Goal: Task Accomplishment & Management: Use online tool/utility

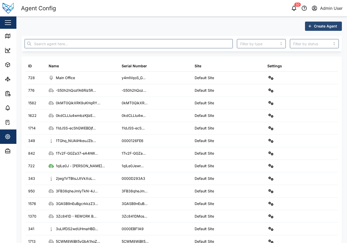
drag, startPoint x: 121, startPoint y: 26, endPoint x: 121, endPoint y: 38, distance: 12.6
click at [121, 26] on div "Create Agent" at bounding box center [182, 26] width 321 height 9
click at [219, 16] on header "Agent Config 50 Admin User" at bounding box center [173, 8] width 347 height 16
click at [209, 29] on div "Create Agent" at bounding box center [182, 26] width 321 height 9
click at [139, 28] on div "Create Agent" at bounding box center [182, 26] width 321 height 9
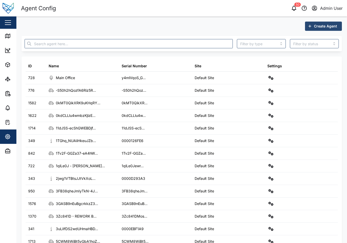
drag, startPoint x: 142, startPoint y: 8, endPoint x: 139, endPoint y: 5, distance: 3.8
click at [142, 8] on div "Agent Config" at bounding box center [101, 8] width 161 height 9
click at [244, 33] on div "Create Agent ID Name Serial Number Site Settings 728 Main Office y4mlVqoS_G... …" at bounding box center [182, 180] width 321 height 317
click at [83, 20] on div "Create Agent ID Name Serial Number Site Settings 728 Main Office y4mlVqoS_G... …" at bounding box center [181, 179] width 331 height 327
click at [222, 5] on div "50 Admin User" at bounding box center [266, 8] width 161 height 7
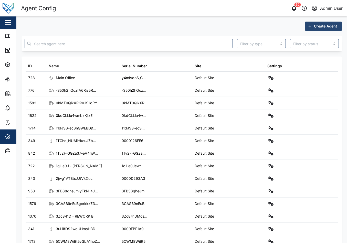
click at [185, 17] on div "Create Agent ID Name Serial Number Site Settings 728 Main Office y4mlVqoS_G... …" at bounding box center [181, 179] width 331 height 327
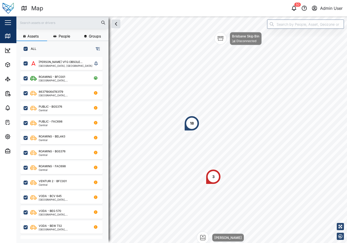
scroll to position [180, 80]
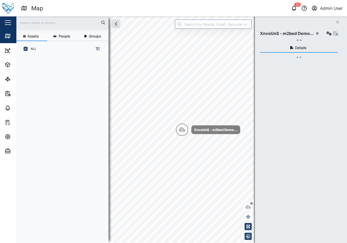
scroll to position [180, 80]
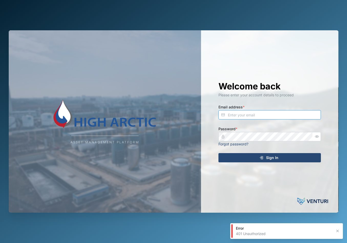
type input "admin@venturi.io"
click at [273, 157] on span "Sign In" at bounding box center [272, 157] width 12 height 9
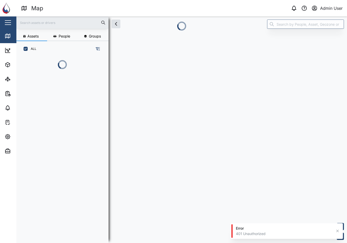
scroll to position [158, 80]
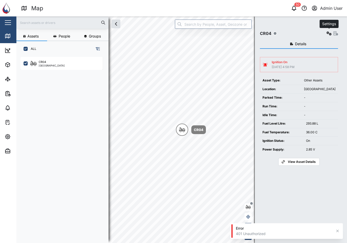
click at [328, 31] on button "button" at bounding box center [329, 33] width 7 height 7
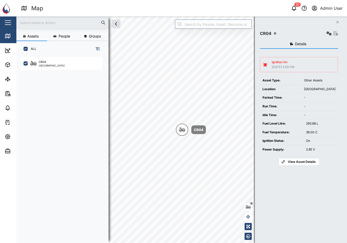
click at [284, 29] on div "CR04 Configure Agent logs Event logs Field gateway config Sensors Alarms" at bounding box center [299, 32] width 78 height 10
click at [287, 27] on div "CR04" at bounding box center [299, 32] width 78 height 10
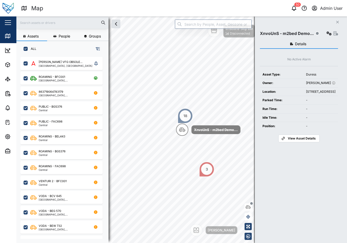
scroll to position [180, 80]
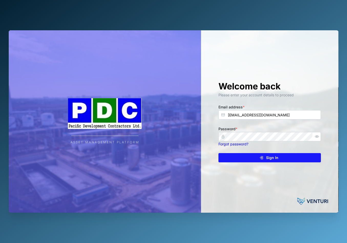
click at [271, 160] on span "Sign In" at bounding box center [272, 157] width 12 height 9
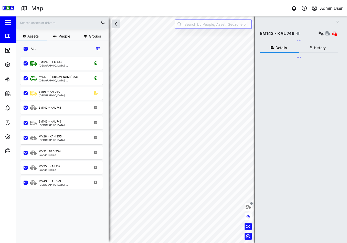
scroll to position [180, 80]
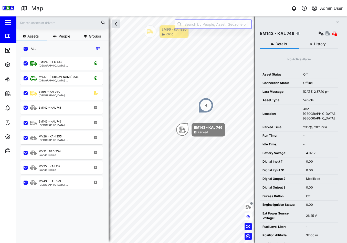
click at [339, 22] on icon "Close" at bounding box center [337, 22] width 3 height 4
